Goal: Task Accomplishment & Management: Manage account settings

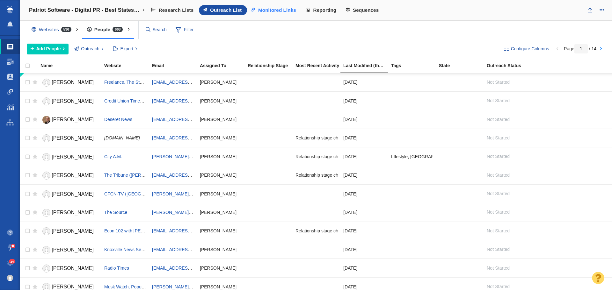
click at [266, 7] on span "Monitored Links" at bounding box center [277, 10] width 38 height 6
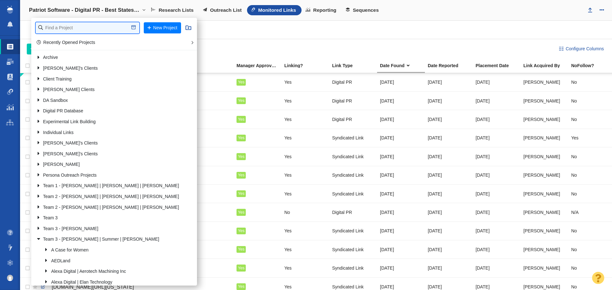
click at [124, 26] on input "text" at bounding box center [88, 27] width 104 height 11
type input "retro"
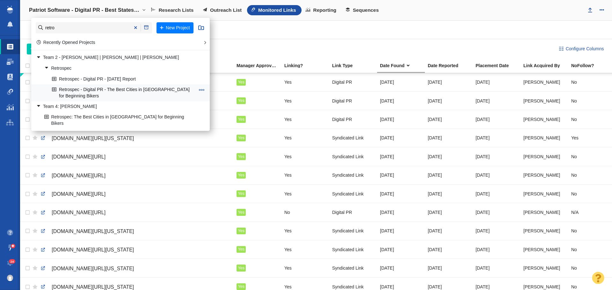
click at [116, 88] on link "Retrospec - Digital PR - The Best Cities in [GEOGRAPHIC_DATA] for Beginning Bik…" at bounding box center [123, 93] width 146 height 16
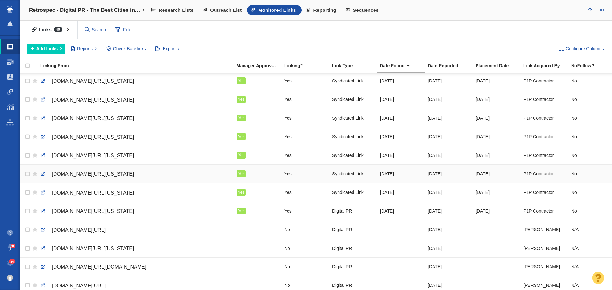
scroll to position [127, 0]
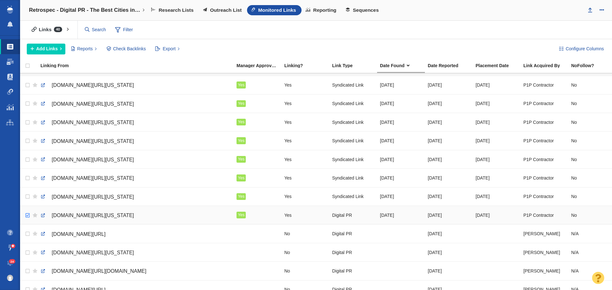
checkbox input "true"
click at [29, 213] on input "checkbox" at bounding box center [27, 216] width 10 height 14
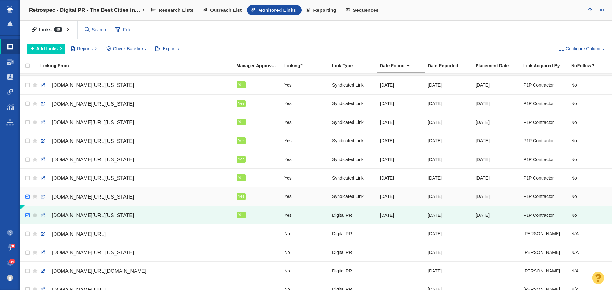
checkbox input "true"
click at [26, 194] on body "Projects Dashboard Websites People Link Monitoring Reports Projects Home Help C…" at bounding box center [306, 145] width 612 height 290
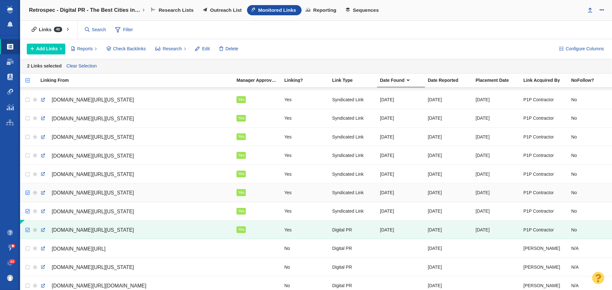
checkbox input "true"
click at [27, 193] on input "checkbox" at bounding box center [27, 193] width 10 height 14
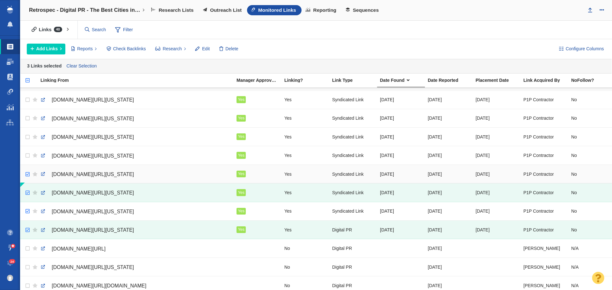
checkbox input "true"
click at [25, 174] on input "checkbox" at bounding box center [27, 175] width 10 height 14
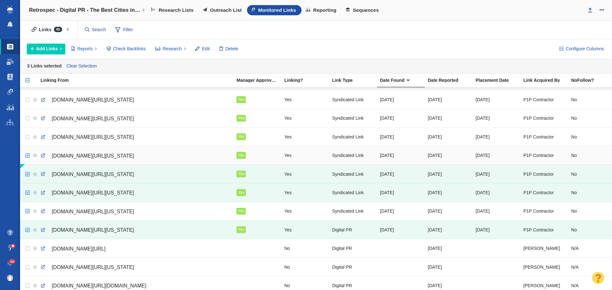
checkbox input "true"
click at [28, 154] on input "checkbox" at bounding box center [27, 156] width 10 height 14
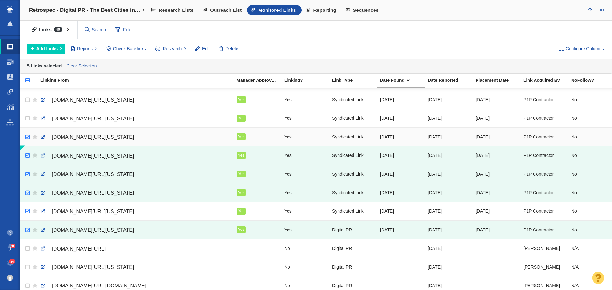
checkbox input "true"
click at [27, 138] on input "checkbox" at bounding box center [27, 137] width 10 height 14
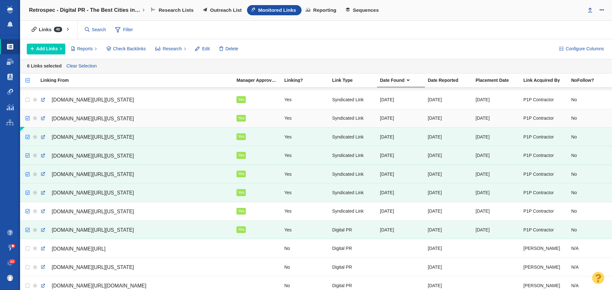
checkbox input "true"
click at [28, 118] on input "checkbox" at bounding box center [27, 119] width 10 height 14
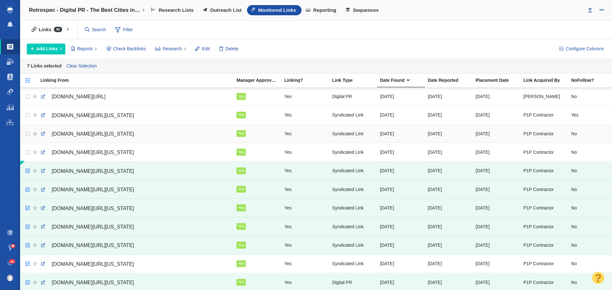
scroll to position [64, 0]
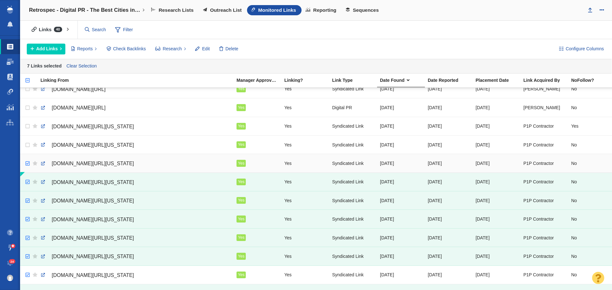
checkbox input "true"
click at [28, 166] on input "checkbox" at bounding box center [27, 164] width 10 height 14
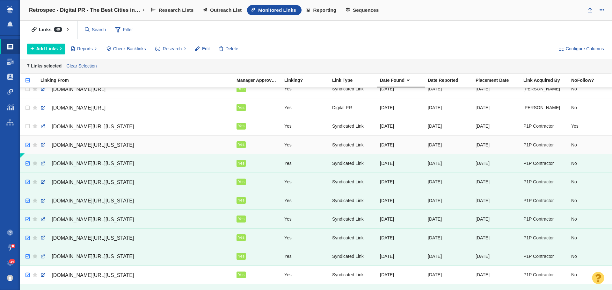
checkbox input "true"
click at [28, 145] on input "checkbox" at bounding box center [27, 145] width 10 height 14
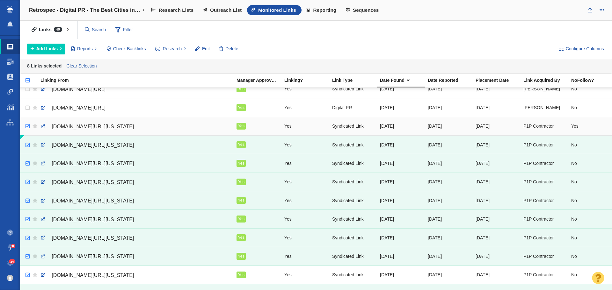
checkbox input "true"
click at [26, 129] on input "checkbox" at bounding box center [27, 127] width 10 height 14
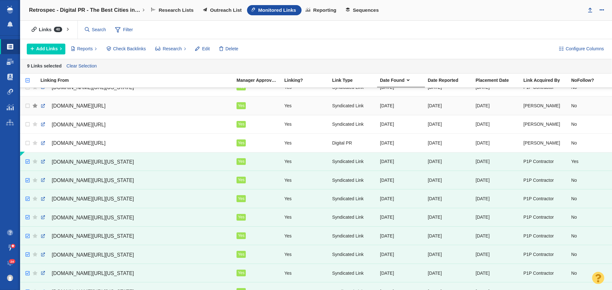
scroll to position [0, 0]
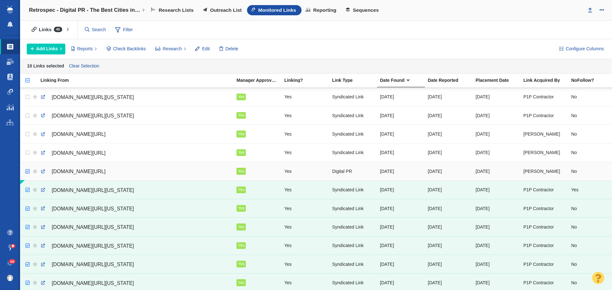
checkbox input "true"
click at [24, 170] on input "checkbox" at bounding box center [27, 172] width 10 height 14
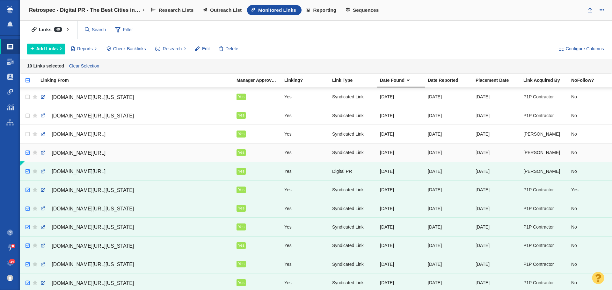
checkbox input "true"
drag, startPoint x: 27, startPoint y: 154, endPoint x: 29, endPoint y: 144, distance: 10.4
click at [27, 154] on input "checkbox" at bounding box center [27, 153] width 10 height 14
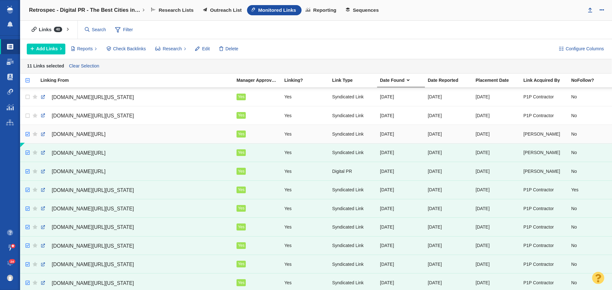
checkbox input "true"
click at [26, 136] on input "checkbox" at bounding box center [27, 134] width 10 height 14
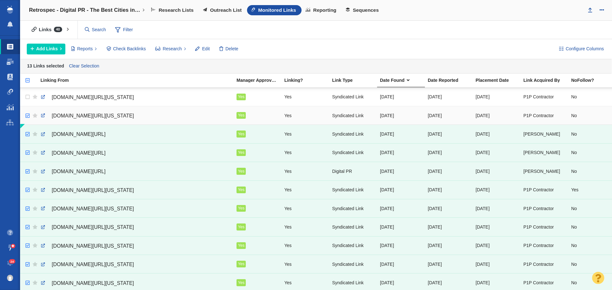
checkbox input "true"
click at [26, 118] on input "checkbox" at bounding box center [27, 116] width 10 height 14
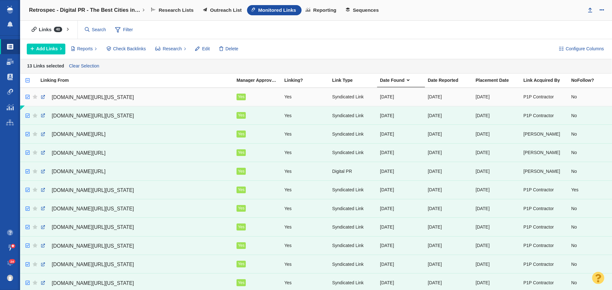
checkbox input "true"
click at [29, 98] on input "checkbox" at bounding box center [27, 97] width 10 height 14
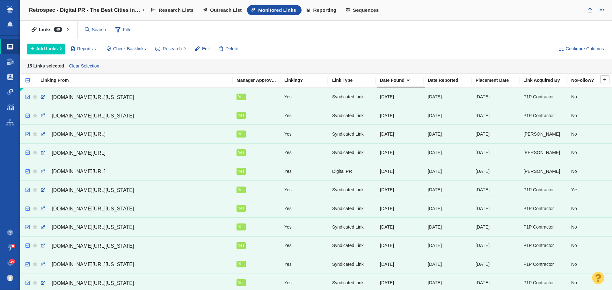
click at [29, 78] on input "checkbox" at bounding box center [25, 84] width 10 height 14
checkbox input "true"
checkbox input "false"
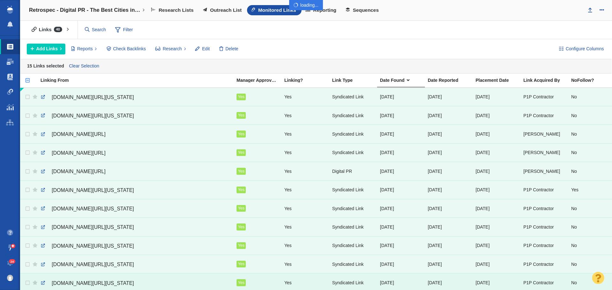
checkbox input "false"
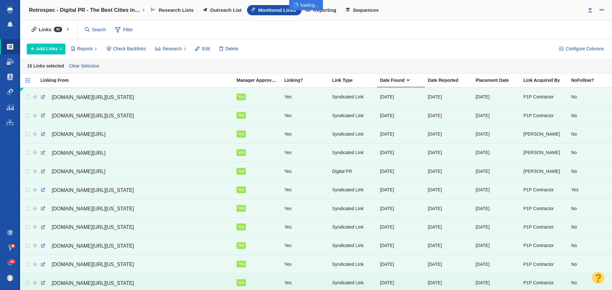
checkbox input "false"
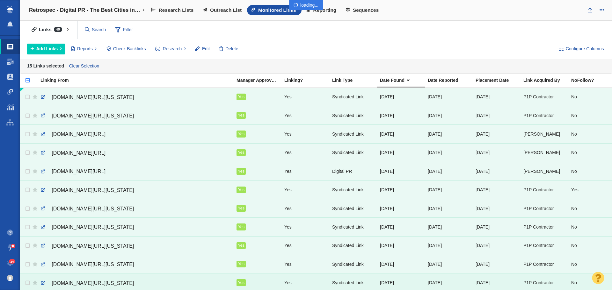
checkbox input "false"
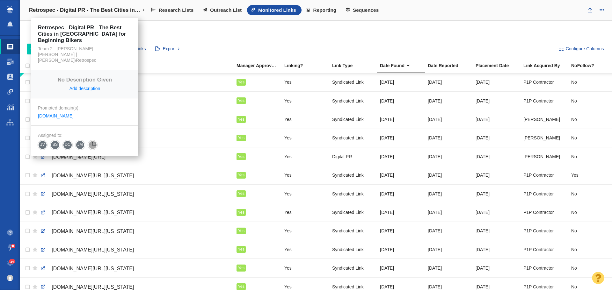
click at [109, 4] on link "Retrospec - Digital PR - The Best Cities in [GEOGRAPHIC_DATA] for Beginning Bik…" at bounding box center [87, 10] width 125 height 15
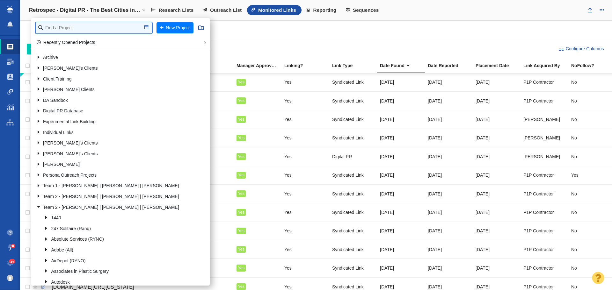
click at [97, 25] on input "text" at bounding box center [94, 27] width 116 height 11
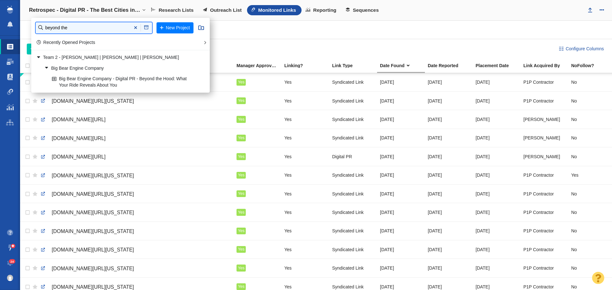
type input "beyond the"
click at [94, 77] on link "Big Bear Engine Company - Digital PR - Beyond the Hood: What Your Ride Reveals …" at bounding box center [123, 82] width 146 height 16
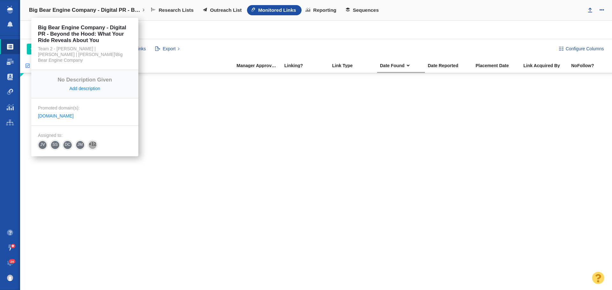
click at [114, 5] on link "Big Bear Engine Company - Digital PR - Beyond the Hood: What Your Ride Reveals …" at bounding box center [87, 10] width 125 height 15
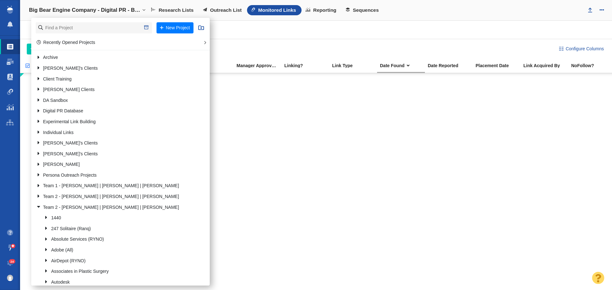
click at [110, 18] on li "New Project" at bounding box center [120, 28] width 178 height 20
click at [106, 28] on input "text" at bounding box center [94, 27] width 116 height 11
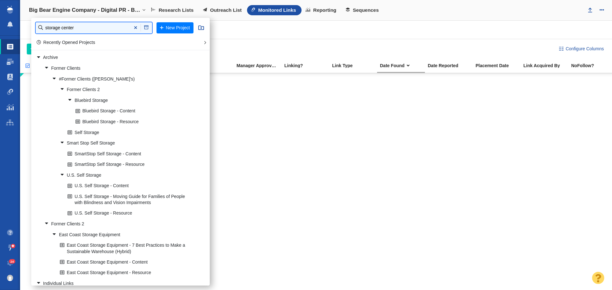
type input "storage center"
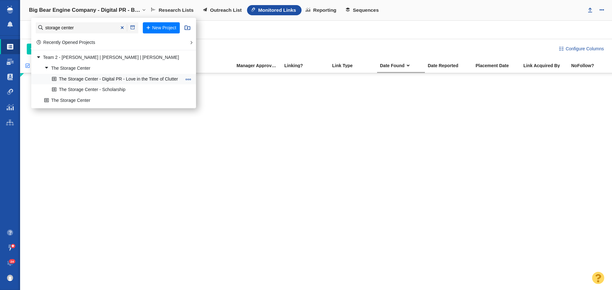
click at [110, 77] on link "The Storage Center - Digital PR - Love in the Time of Clutter" at bounding box center [116, 79] width 133 height 10
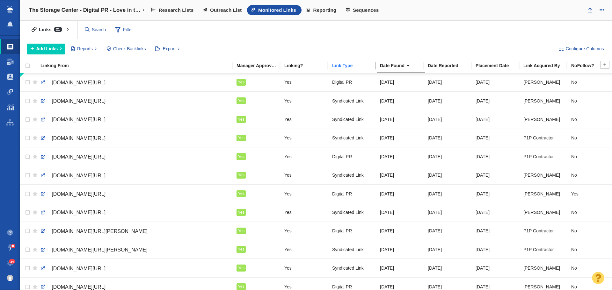
click at [339, 69] on div "Link Type" at bounding box center [353, 65] width 48 height 7
click at [351, 63] on div "Link Type" at bounding box center [355, 65] width 47 height 4
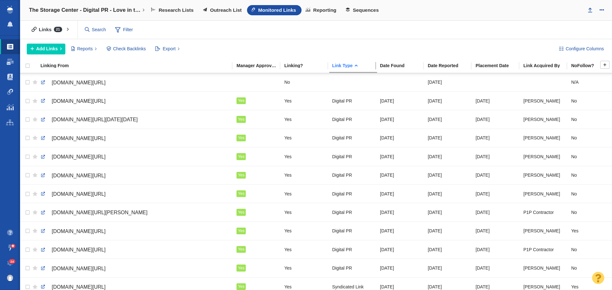
click at [352, 65] on div "Link Type" at bounding box center [355, 65] width 47 height 4
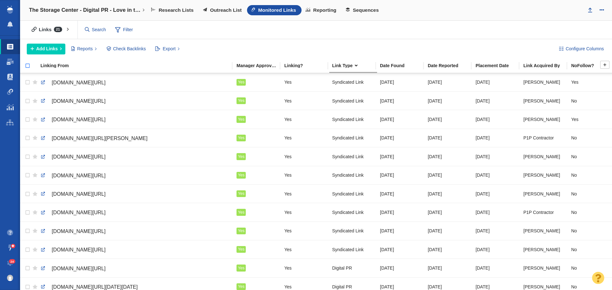
click at [28, 67] on input "checkbox" at bounding box center [25, 69] width 10 height 14
checkbox input "true"
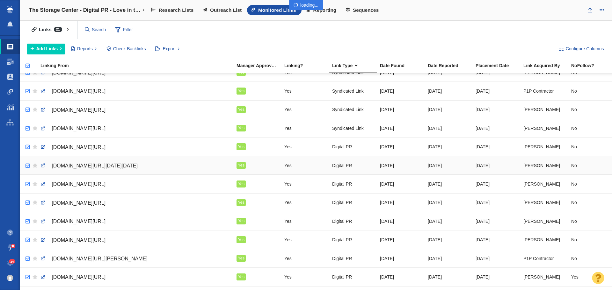
checkbox input "true"
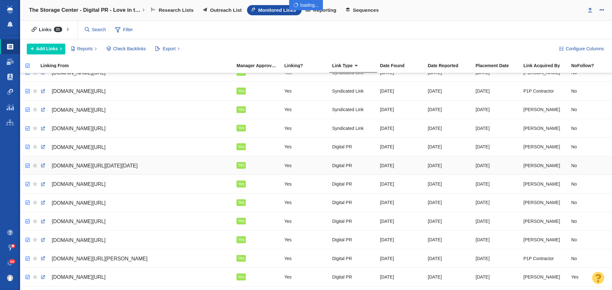
checkbox input "true"
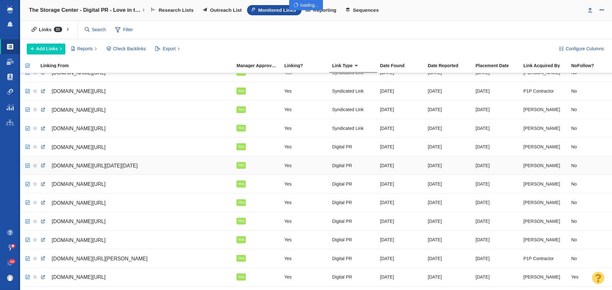
checkbox input "true"
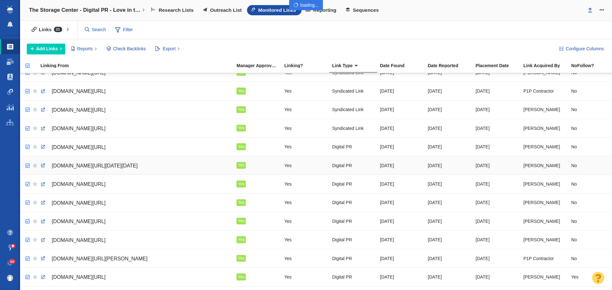
checkbox input "true"
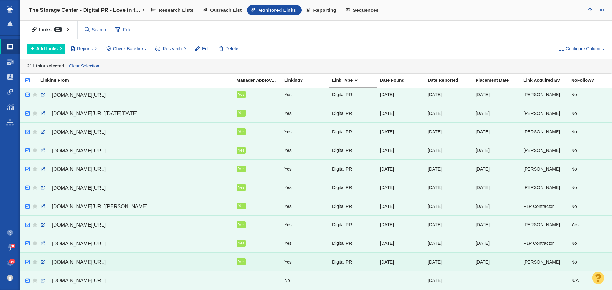
scroll to position [193, 0]
checkbox input "false"
click at [27, 276] on input "checkbox" at bounding box center [27, 281] width 10 height 14
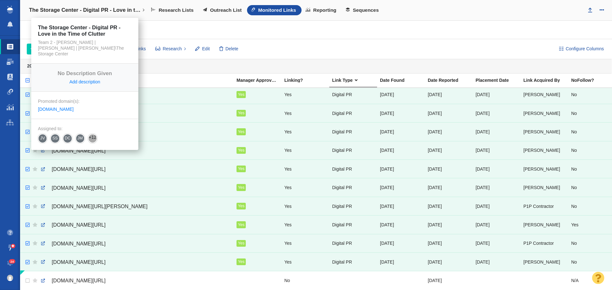
click at [122, 12] on h4 "The Storage Center - Digital PR - Love in the Time of Clutter" at bounding box center [85, 10] width 112 height 6
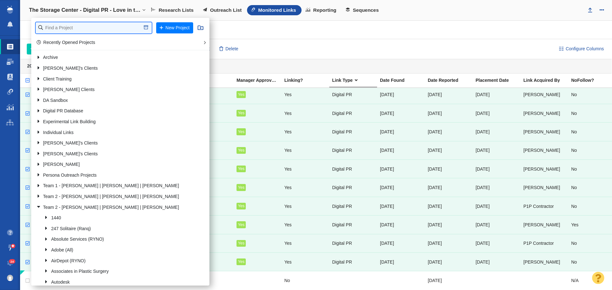
click at [102, 25] on input "text" at bounding box center [94, 27] width 116 height 11
type input "uprint"
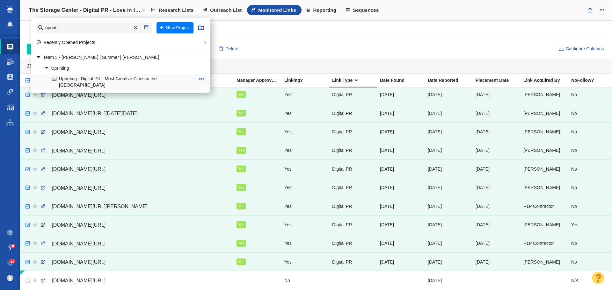
click at [109, 80] on link "Uprinting - Digital PR - Most Creative Cities in the [GEOGRAPHIC_DATA]" at bounding box center [123, 82] width 146 height 16
